Goal: Task Accomplishment & Management: Use online tool/utility

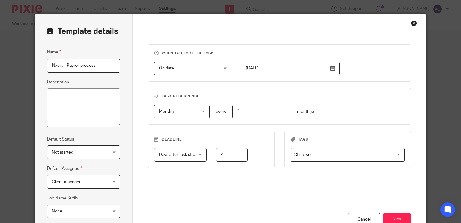
scroll to position [85, 0]
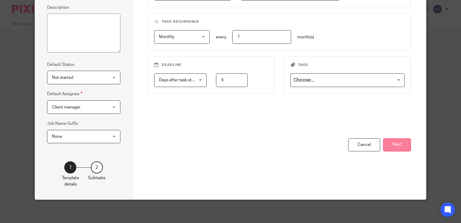
click at [396, 145] on button "Next" at bounding box center [398, 144] width 28 height 13
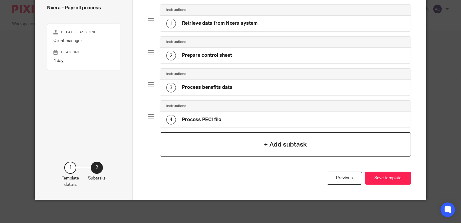
click at [307, 148] on div "+ Add subtask" at bounding box center [286, 144] width 252 height 24
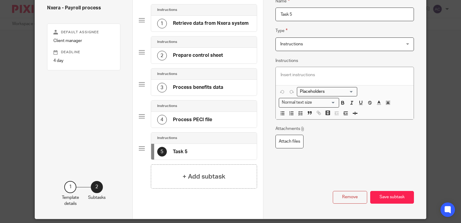
drag, startPoint x: 311, startPoint y: 15, endPoint x: 257, endPoint y: 14, distance: 53.5
click at [257, 14] on div "Subtasks Nxera - Payroll process Default assignee Client manager Deadline 4 day…" at bounding box center [231, 95] width 392 height 245
type input "Process other inputs"
click at [292, 73] on p at bounding box center [345, 75] width 128 height 6
click at [301, 115] on line "button" at bounding box center [302, 115] width 2 height 0
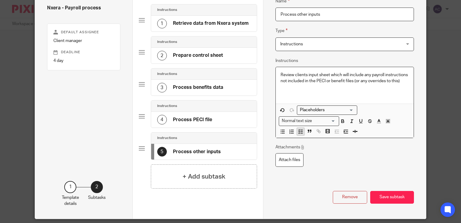
click at [301, 130] on icon "button" at bounding box center [300, 131] width 5 height 5
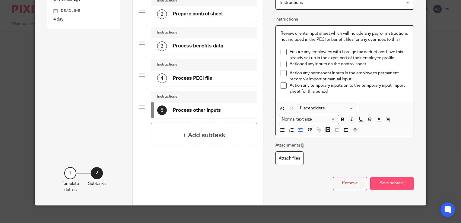
click at [397, 183] on button "Save subtask" at bounding box center [393, 183] width 44 height 13
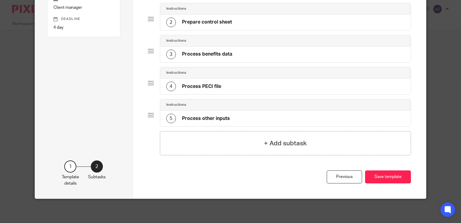
scroll to position [83, 0]
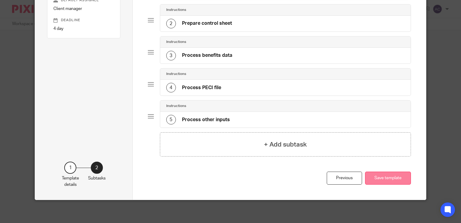
click at [389, 179] on button "Save template" at bounding box center [388, 178] width 46 height 13
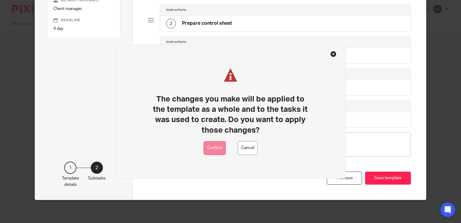
click at [218, 145] on button "Confirm" at bounding box center [215, 148] width 22 height 14
